Goal: Find specific fact: Find contact information

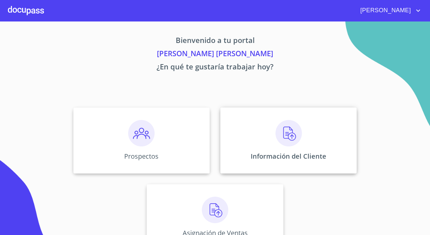
click at [245, 148] on div "Información del Cliente" at bounding box center [288, 140] width 136 height 66
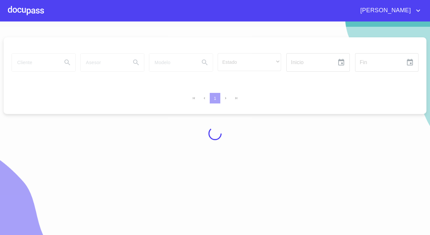
click at [17, 11] on div at bounding box center [26, 10] width 36 height 21
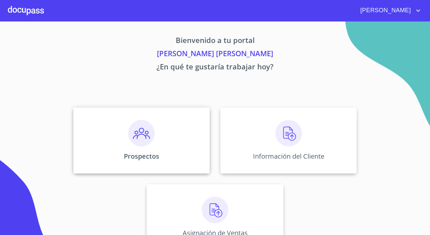
click at [157, 134] on div "Prospectos" at bounding box center [141, 140] width 136 height 66
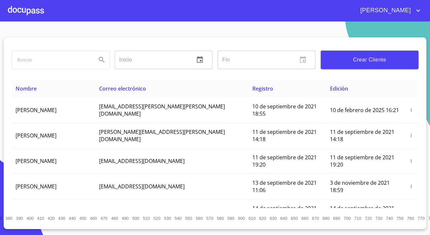
click at [75, 62] on input "search" at bounding box center [51, 60] width 79 height 18
type input "[PERSON_NAME]"
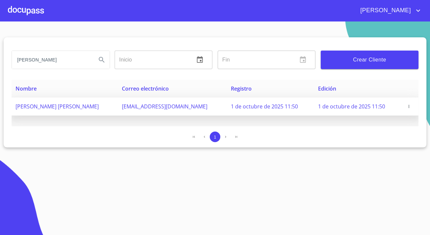
drag, startPoint x: 242, startPoint y: 180, endPoint x: 119, endPoint y: 106, distance: 143.5
click at [119, 106] on td "[EMAIL_ADDRESS][DOMAIN_NAME]" at bounding box center [172, 106] width 109 height 18
drag, startPoint x: 120, startPoint y: 106, endPoint x: 190, endPoint y: 110, distance: 70.1
click at [190, 110] on td "[EMAIL_ADDRESS][DOMAIN_NAME]" at bounding box center [172, 106] width 109 height 18
copy span "[EMAIL_ADDRESS][DOMAIN_NAME]"
